Goal: Ask a question

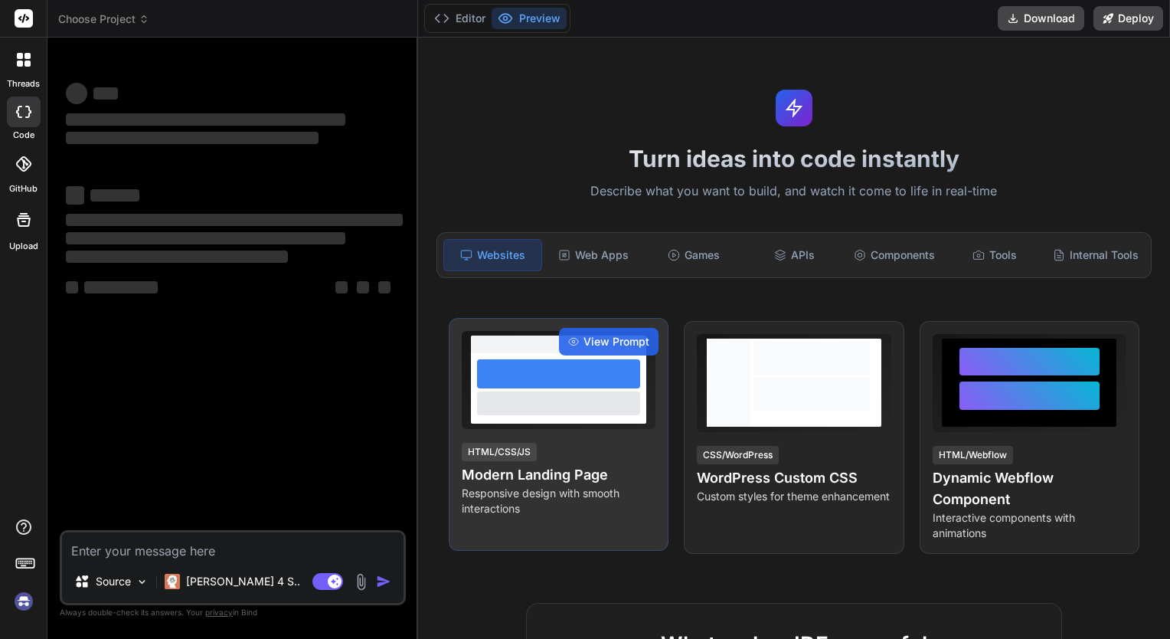
type textarea "x"
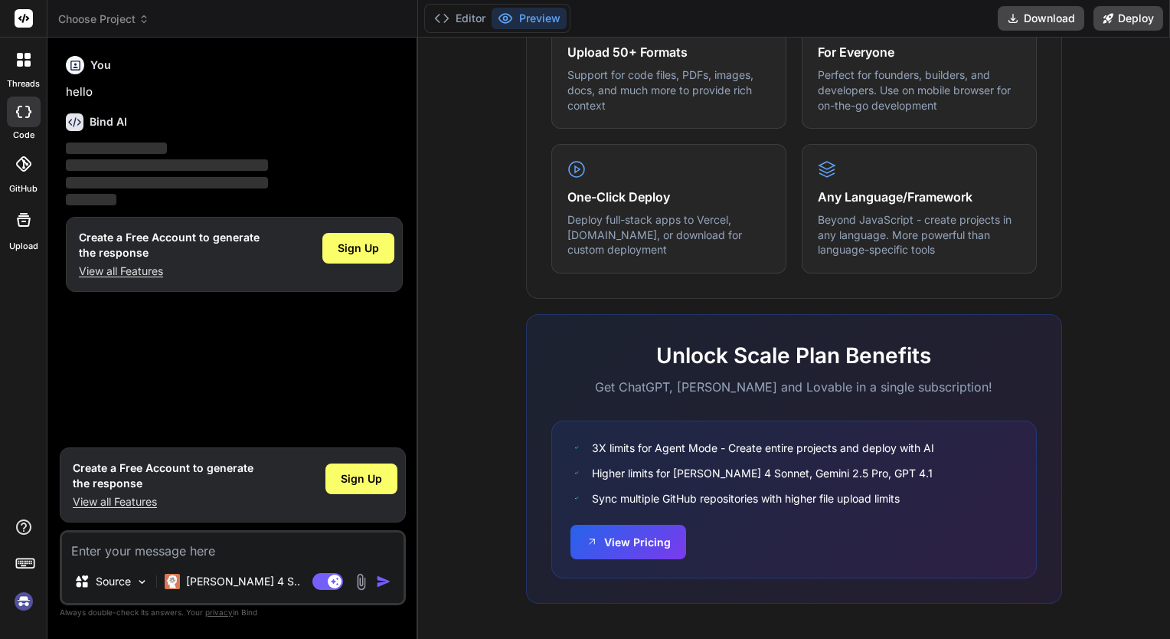
scroll to position [855, 0]
click at [175, 553] on textarea at bounding box center [233, 546] width 342 height 28
type textarea "c"
type textarea "x"
type textarea "co"
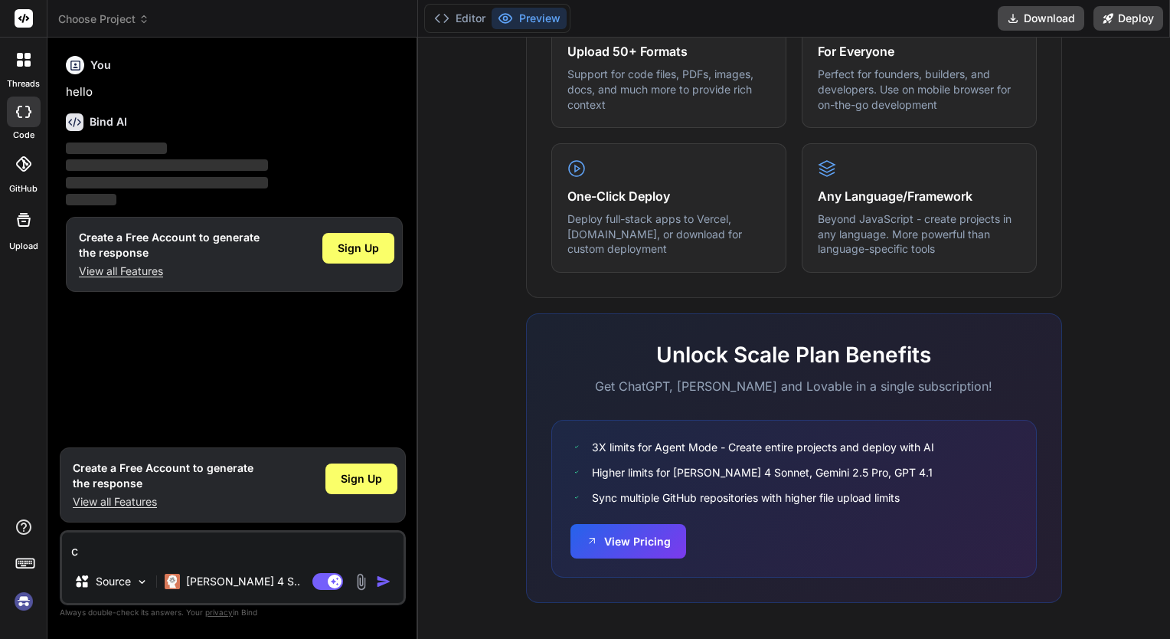
type textarea "x"
type textarea "cor"
type textarea "x"
type textarea "corr"
type textarea "x"
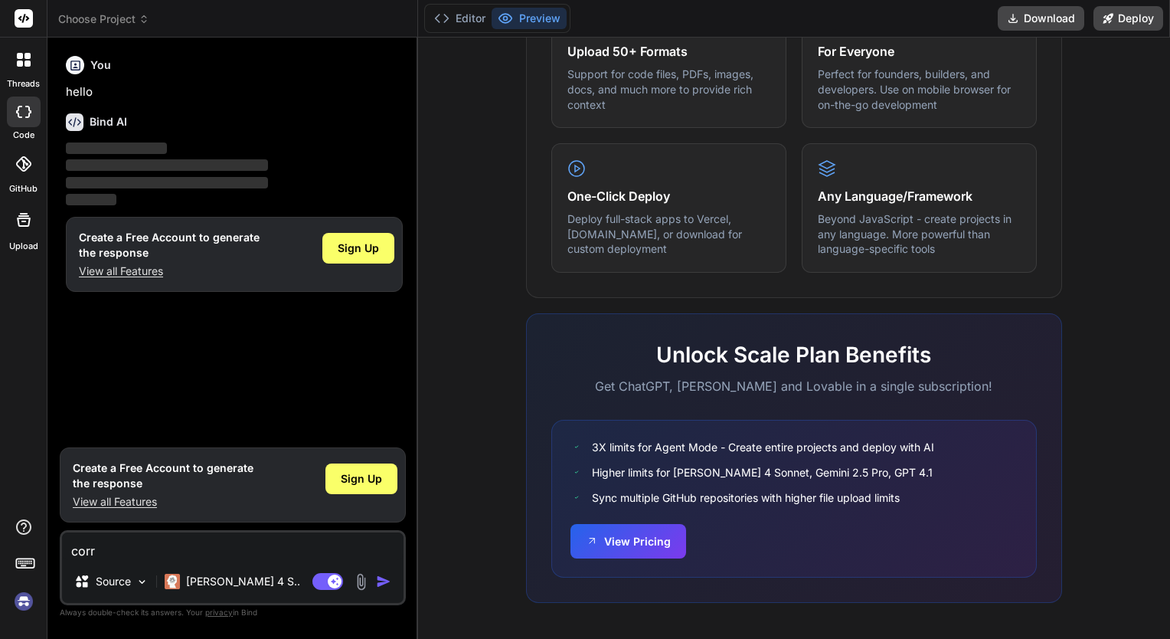
type textarea "corre"
type textarea "x"
type textarea "correg"
type textarea "x"
type textarea "corregg"
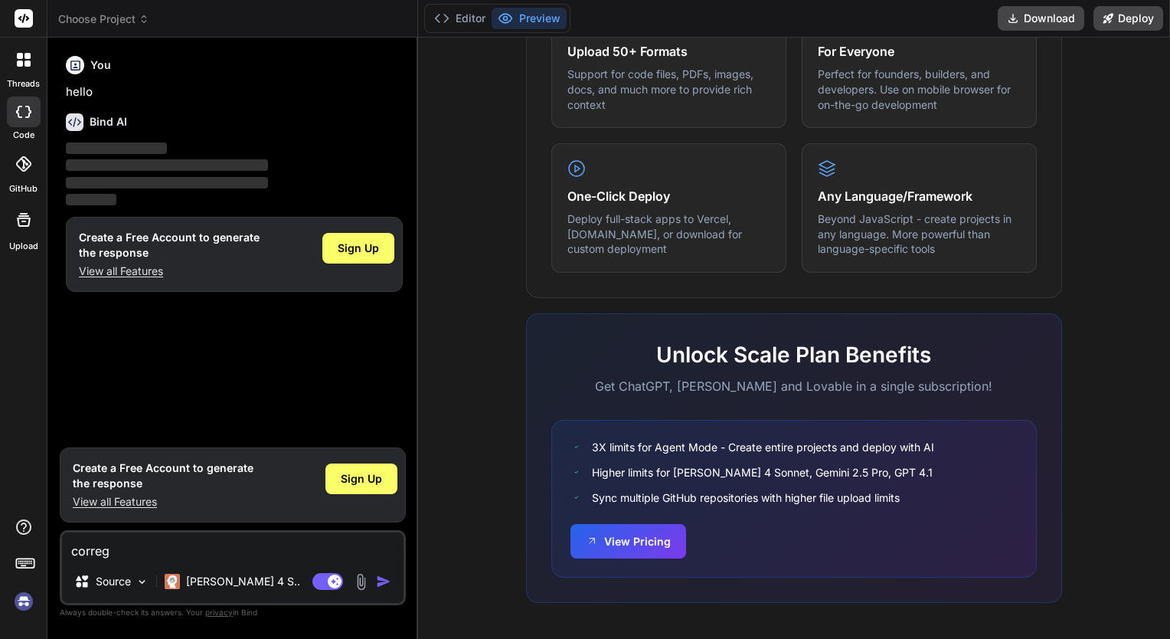
type textarea "x"
type textarea "correggi"
type textarea "x"
type textarea "correggi:"
type textarea "x"
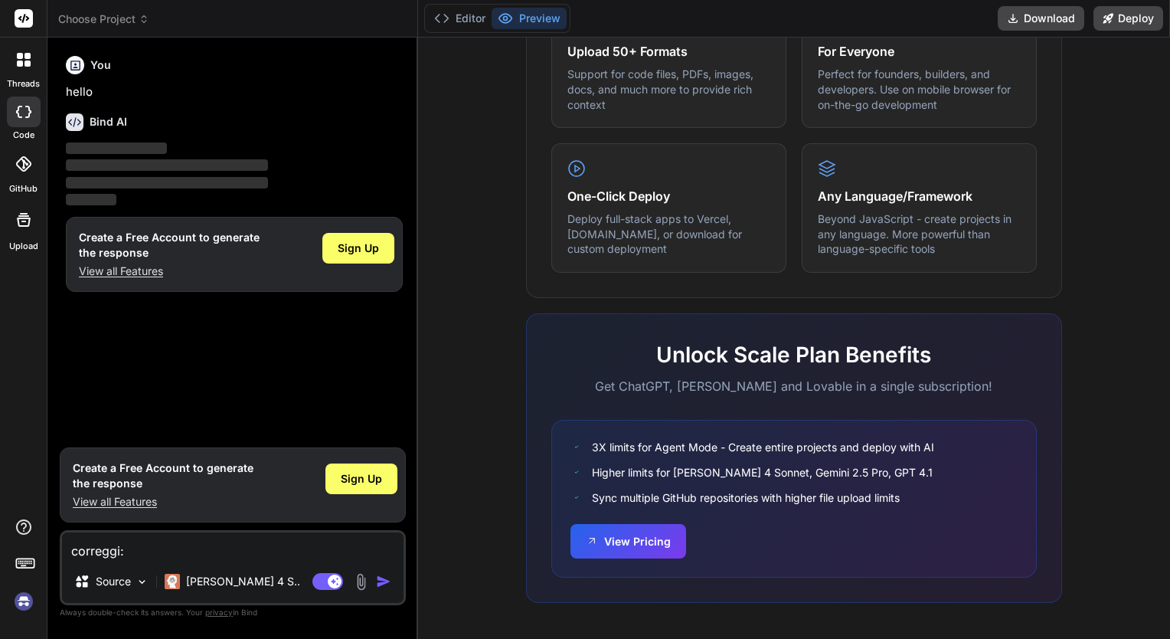
type textarea "correggi:"
type textarea "x"
paste textarea "// Salva l'utente corrente Set(CurrentUser; User().Email); // Recupera le filia…"
type textarea "correggi: // Salva l'utente corrente Set(CurrentUser; User().Email); // Recuper…"
type textarea "x"
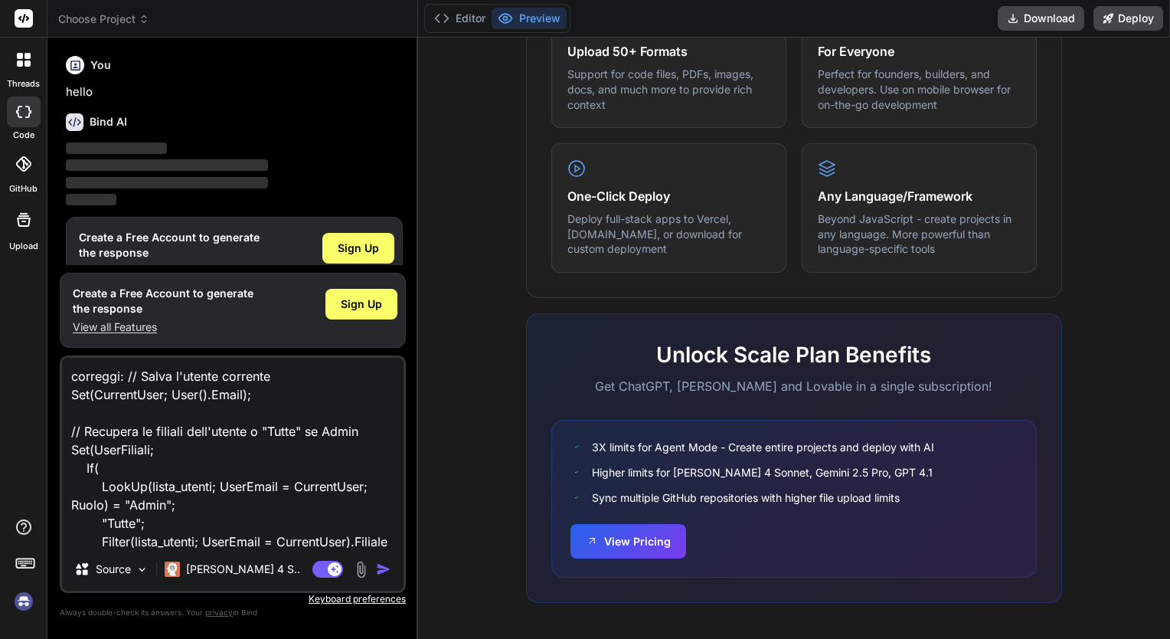
scroll to position [166, 0]
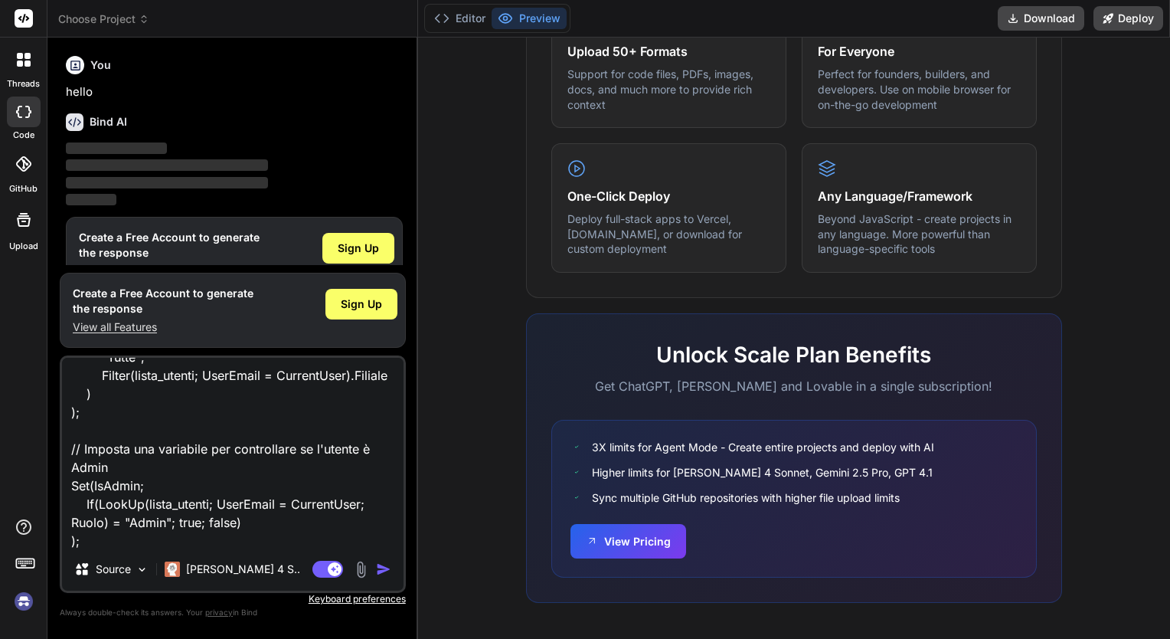
type textarea "correggi: // Salva l'utente corrente Set(CurrentUser; User().Email); // Recuper…"
click at [387, 569] on img "button" at bounding box center [383, 568] width 15 height 15
click at [384, 571] on img "button" at bounding box center [383, 568] width 15 height 15
click at [383, 571] on img "button" at bounding box center [383, 568] width 15 height 15
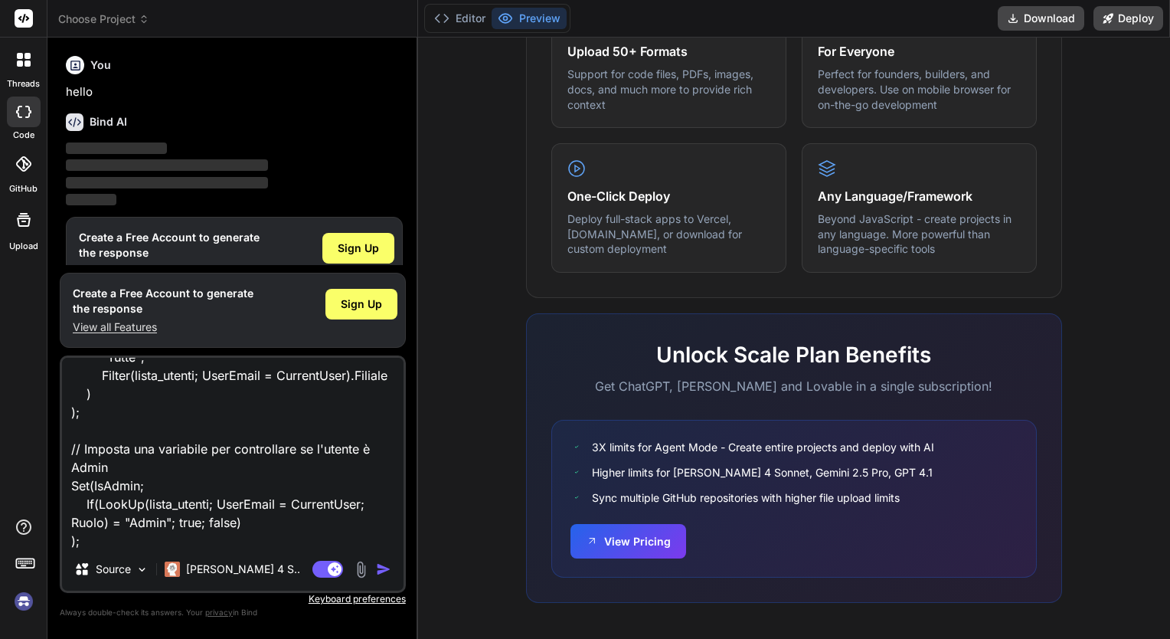
click at [384, 568] on img "button" at bounding box center [383, 568] width 15 height 15
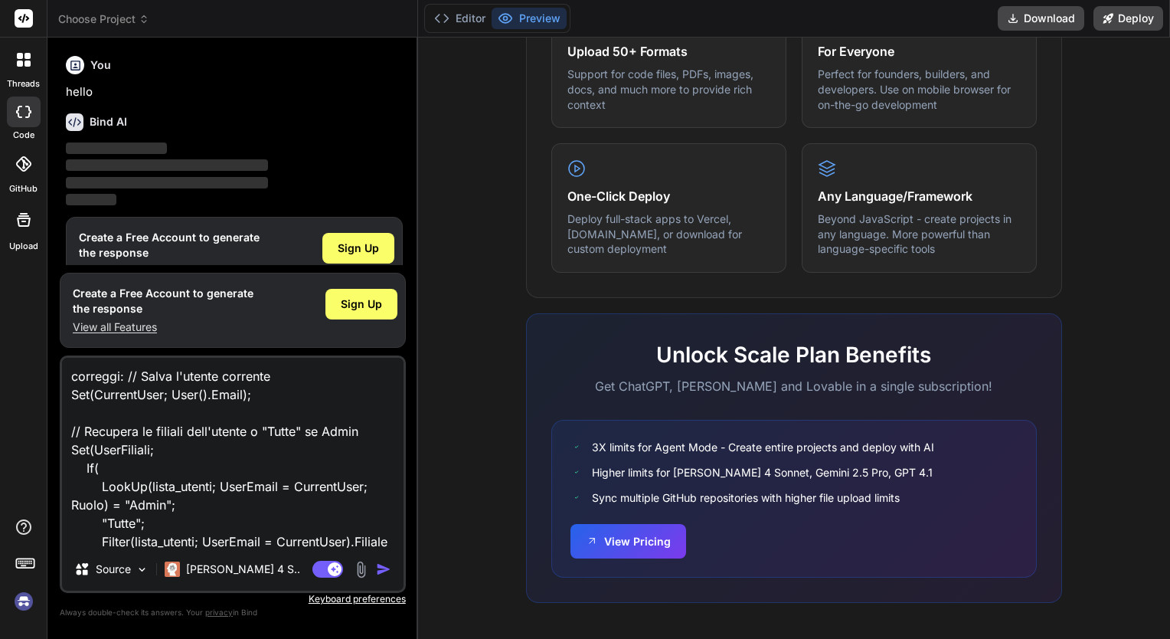
click at [386, 565] on img "button" at bounding box center [383, 568] width 15 height 15
click at [383, 569] on img "button" at bounding box center [383, 568] width 15 height 15
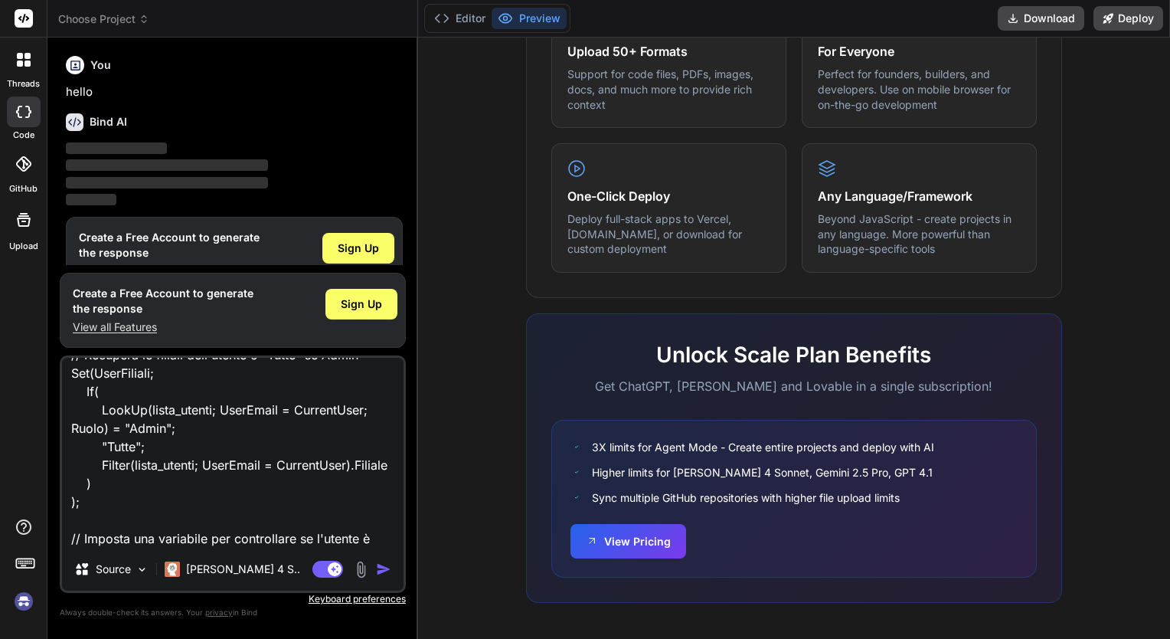
scroll to position [168, 0]
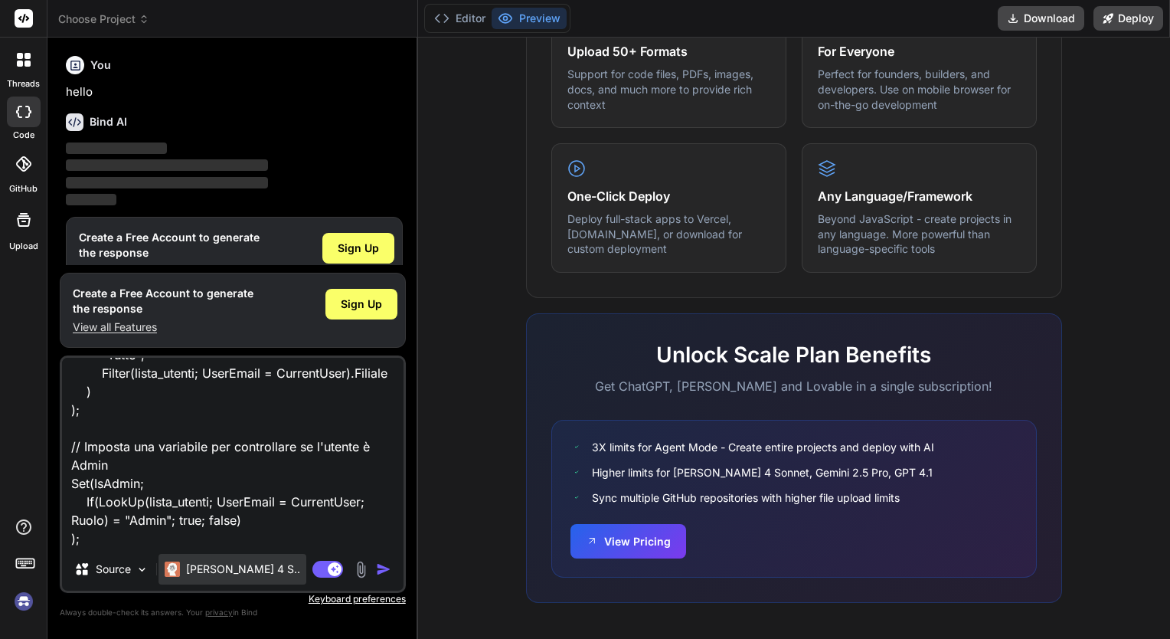
click at [244, 574] on p "[PERSON_NAME] 4 S.." at bounding box center [243, 568] width 114 height 15
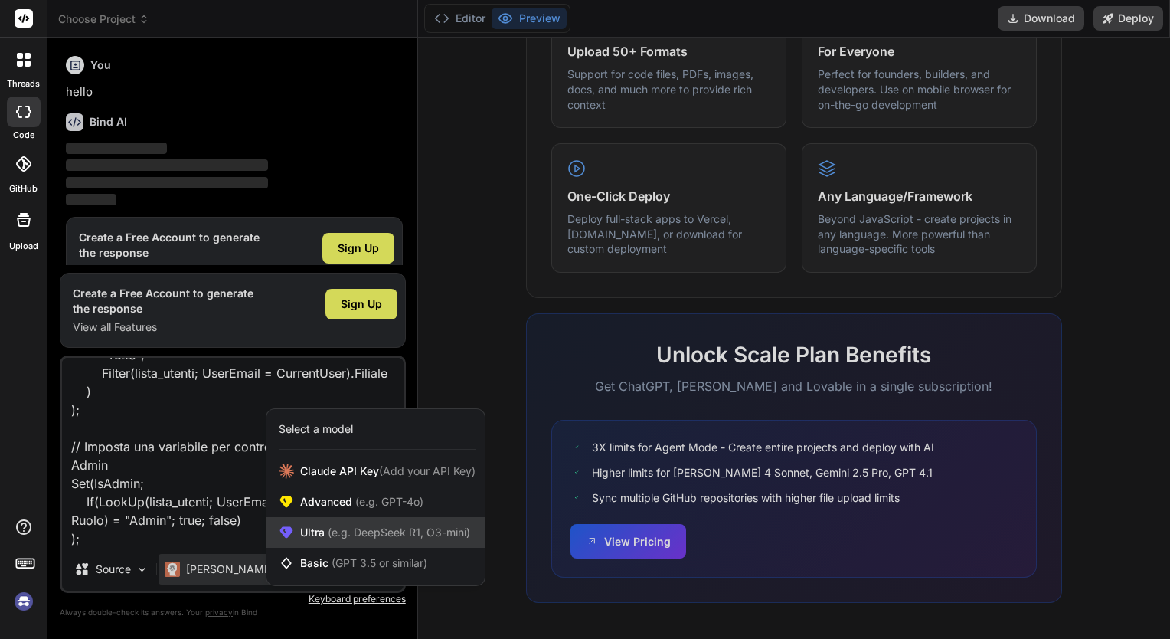
click at [385, 525] on div "Ultra (e.g. DeepSeek R1, O3-mini)" at bounding box center [376, 532] width 218 height 31
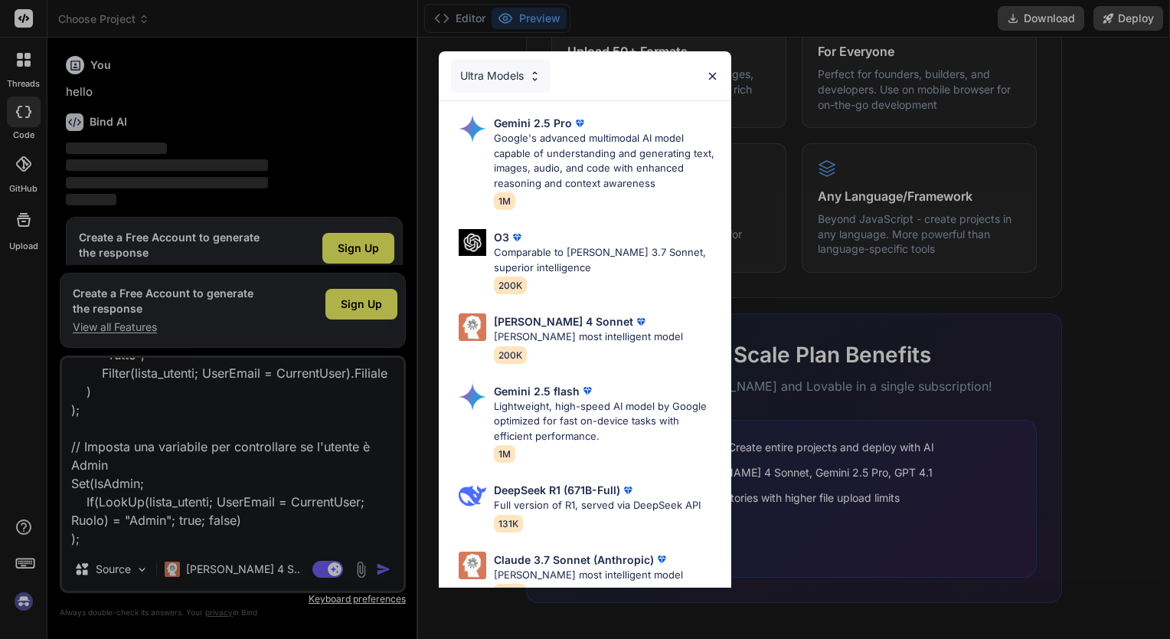
click at [193, 574] on div "Ultra Models Gemini 2.5 Pro Google's advanced multimodal AI model capable of un…" at bounding box center [585, 319] width 1170 height 639
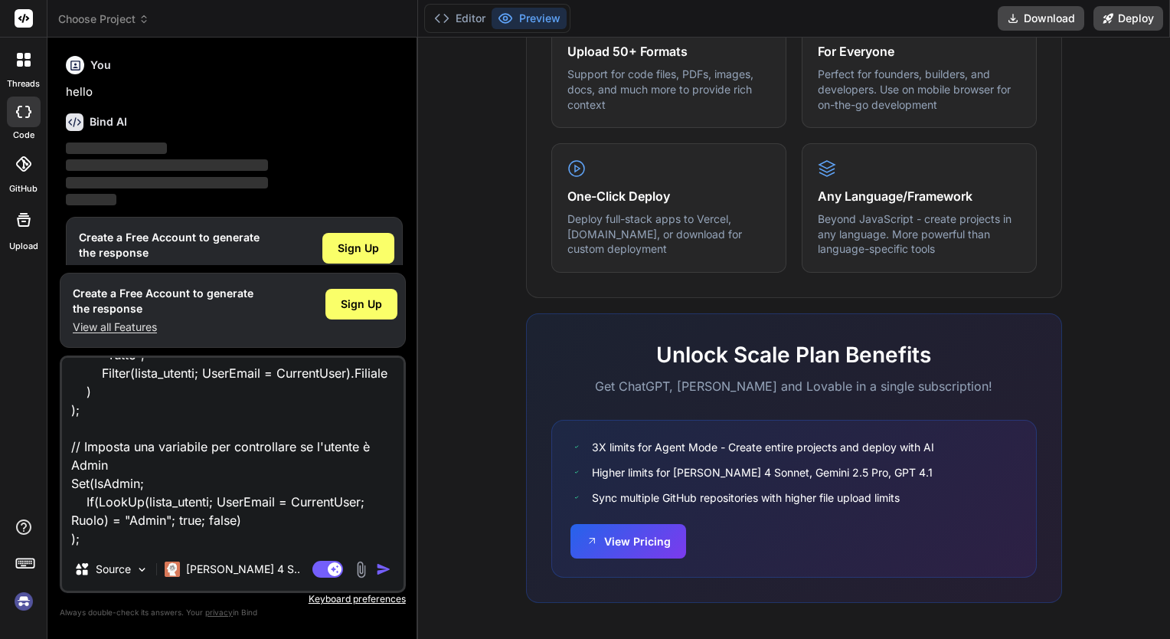
click at [368, 564] on img at bounding box center [361, 570] width 18 height 18
click at [380, 571] on img "button" at bounding box center [383, 568] width 15 height 15
click at [381, 570] on img "button" at bounding box center [383, 568] width 15 height 15
click at [383, 568] on img "button" at bounding box center [383, 568] width 15 height 15
click at [384, 567] on img "button" at bounding box center [383, 568] width 15 height 15
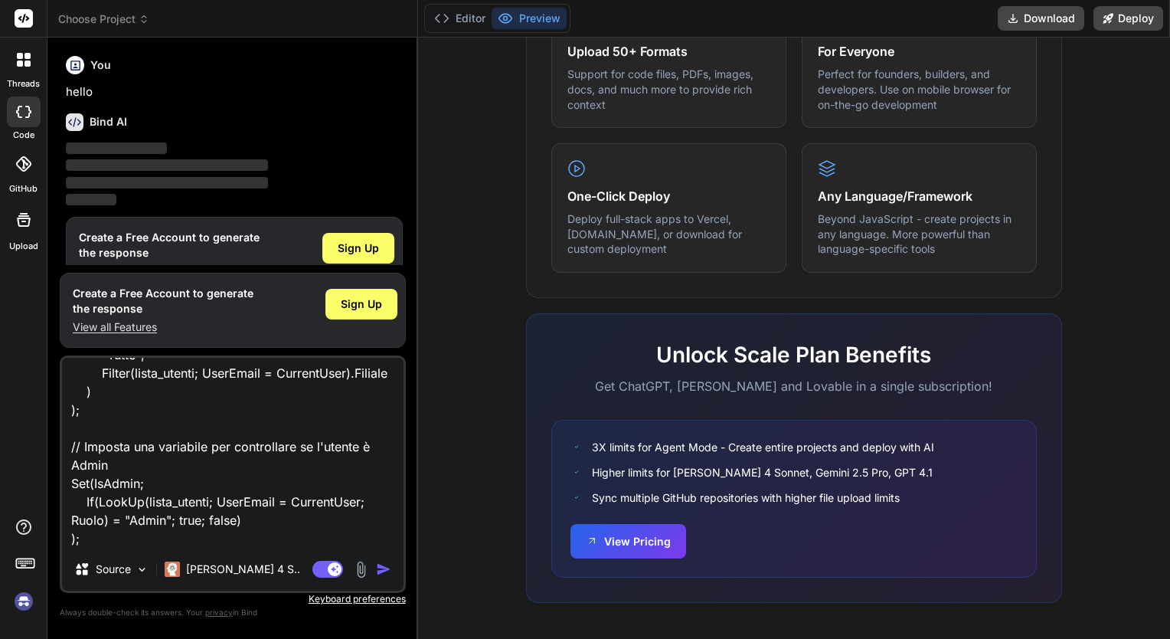
click at [384, 567] on img "button" at bounding box center [383, 568] width 15 height 15
click at [125, 571] on p "Source" at bounding box center [113, 568] width 35 height 15
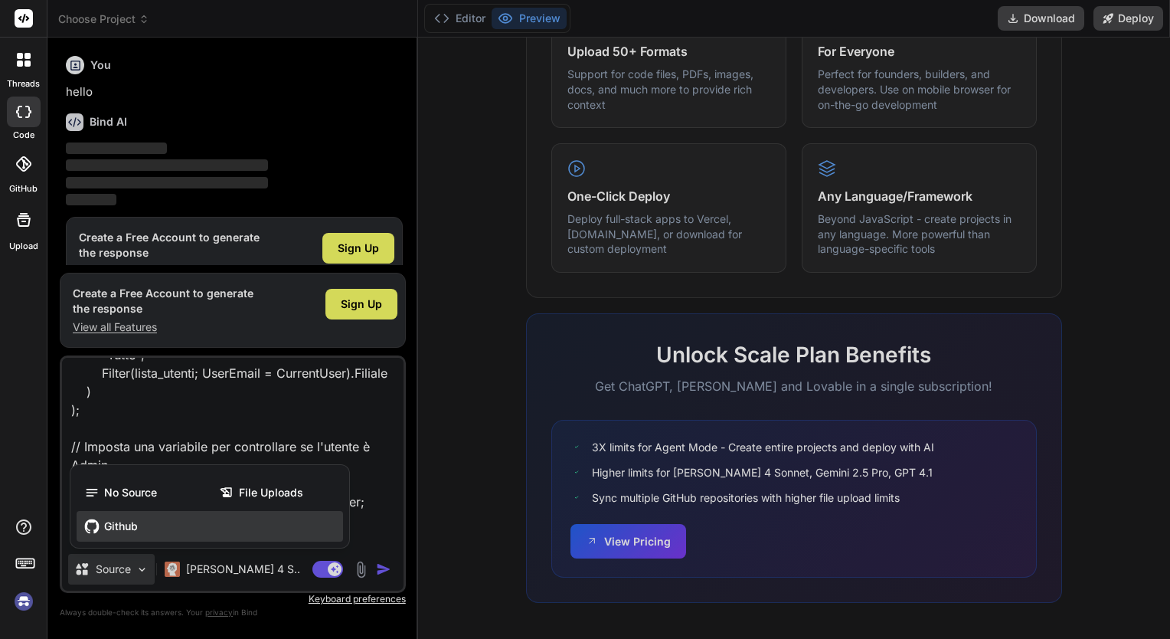
click at [139, 528] on div "Github" at bounding box center [210, 526] width 267 height 31
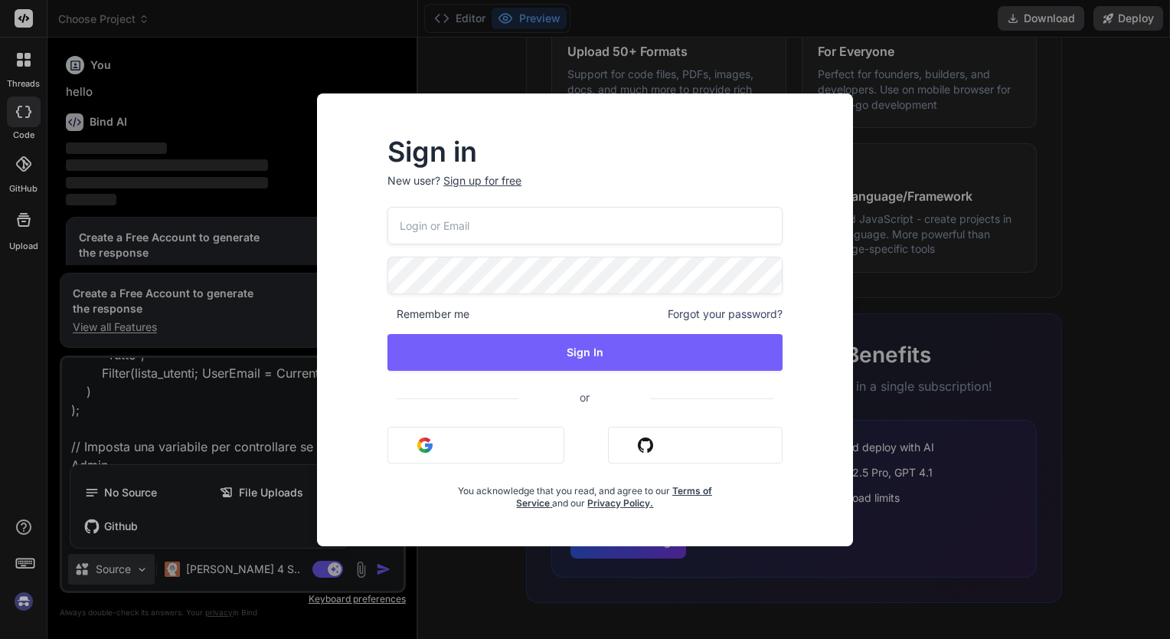
click at [971, 310] on div "Sign in New user? Sign up for free Remember me Forgot your password? Sign In or…" at bounding box center [585, 319] width 1170 height 639
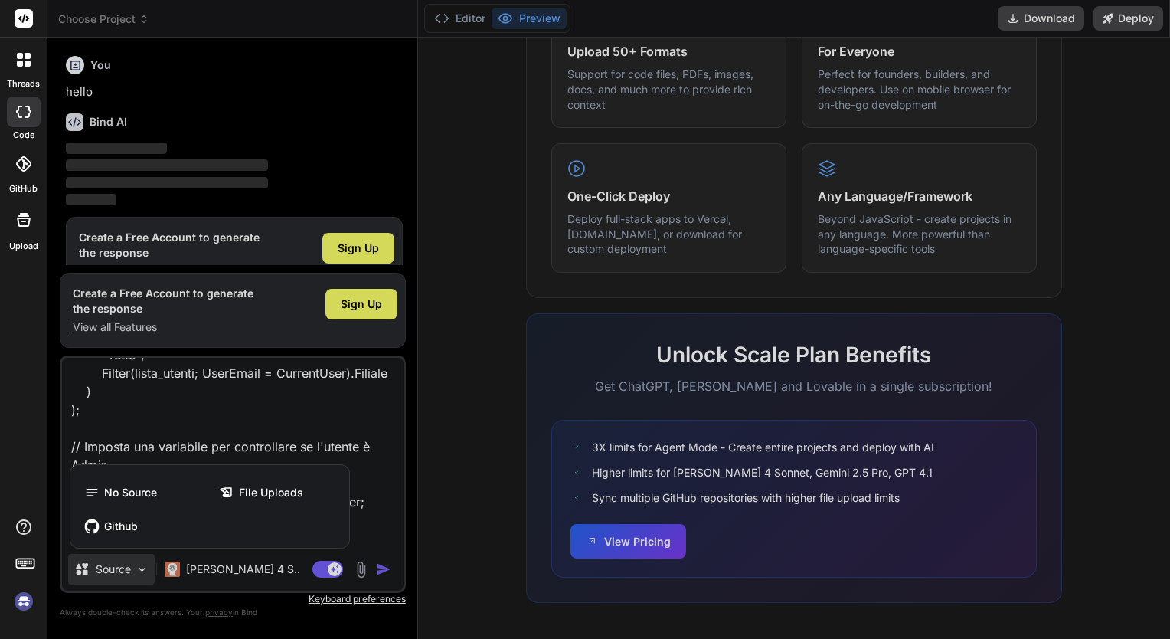
click at [386, 567] on div at bounding box center [585, 319] width 1170 height 639
type textarea "x"
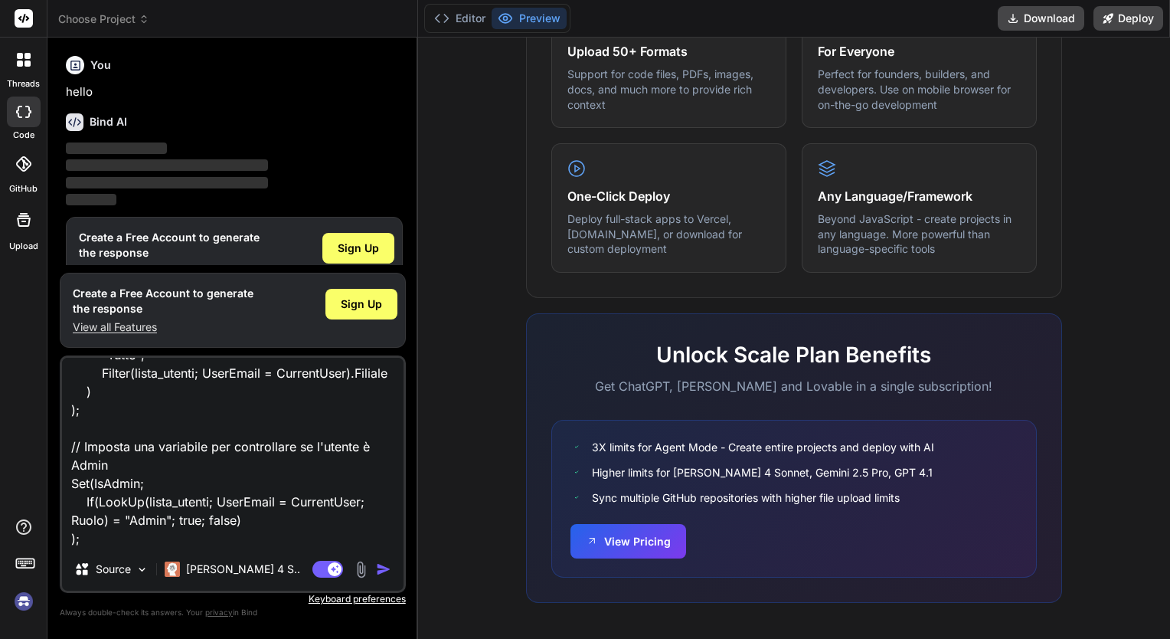
click at [386, 567] on img "button" at bounding box center [383, 568] width 15 height 15
click at [379, 574] on img "button" at bounding box center [383, 568] width 15 height 15
click at [381, 571] on img "button" at bounding box center [383, 568] width 15 height 15
